Goal: Task Accomplishment & Management: Complete application form

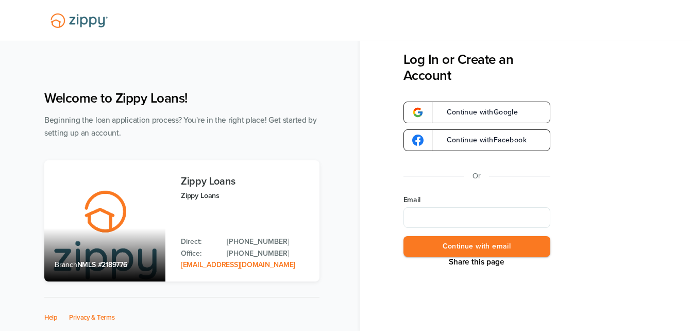
click at [423, 213] on input "Email" at bounding box center [476, 217] width 147 height 21
type input "**********"
click at [432, 238] on button "Continue with email" at bounding box center [476, 246] width 147 height 21
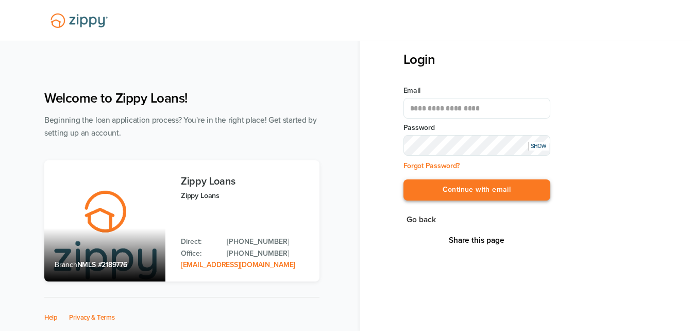
click at [456, 187] on button "Continue with email" at bounding box center [476, 189] width 147 height 21
